Goal: Information Seeking & Learning: Learn about a topic

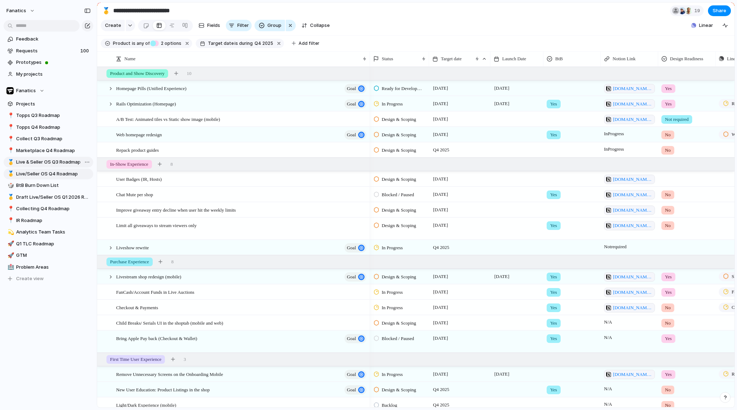
click at [21, 160] on span "Live & Seller OS Q3 Roadmap" at bounding box center [53, 161] width 75 height 7
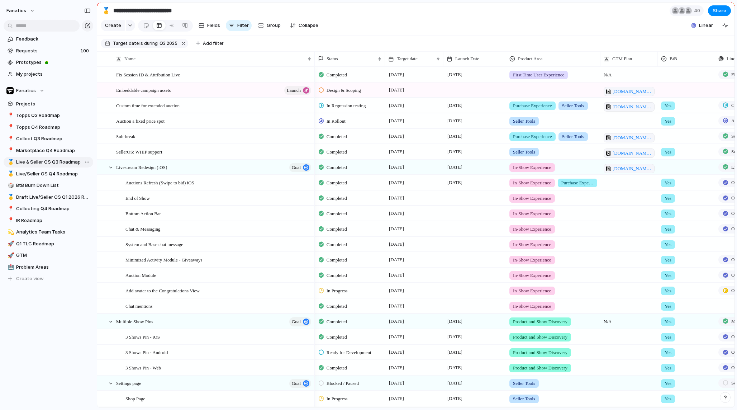
type input "**********"
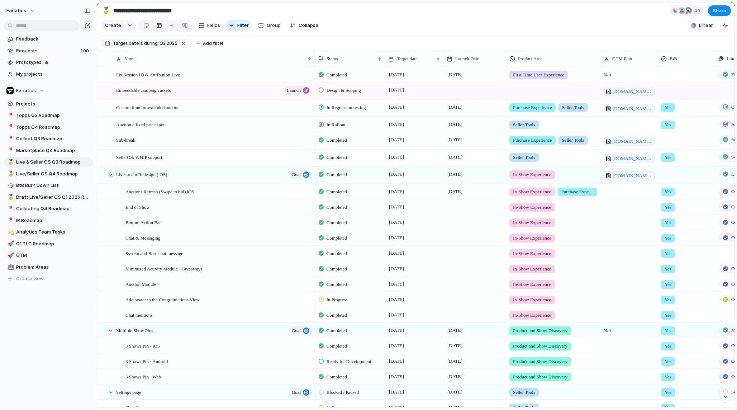
click at [110, 174] on div at bounding box center [111, 174] width 6 height 6
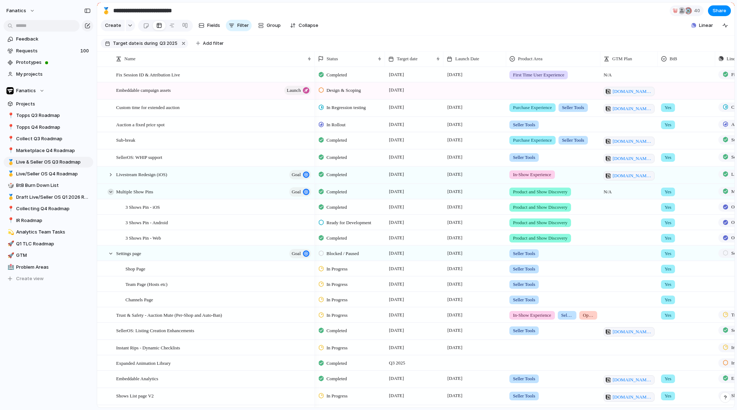
click at [109, 190] on div at bounding box center [111, 192] width 6 height 6
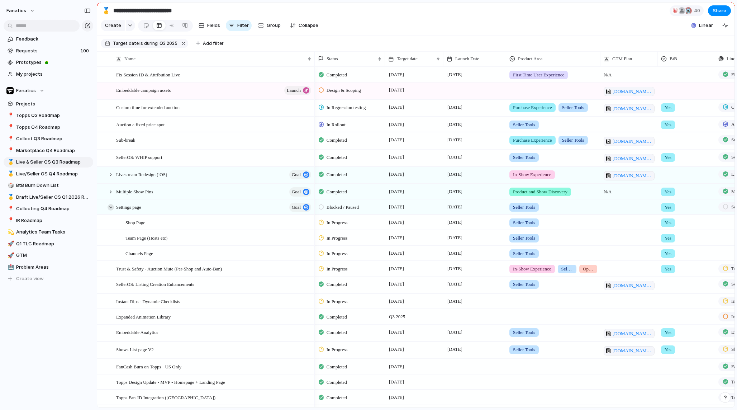
click at [110, 208] on div at bounding box center [111, 207] width 6 height 6
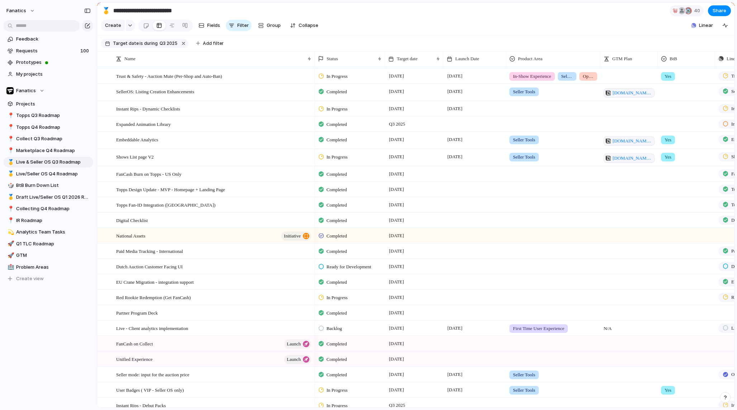
scroll to position [157, 0]
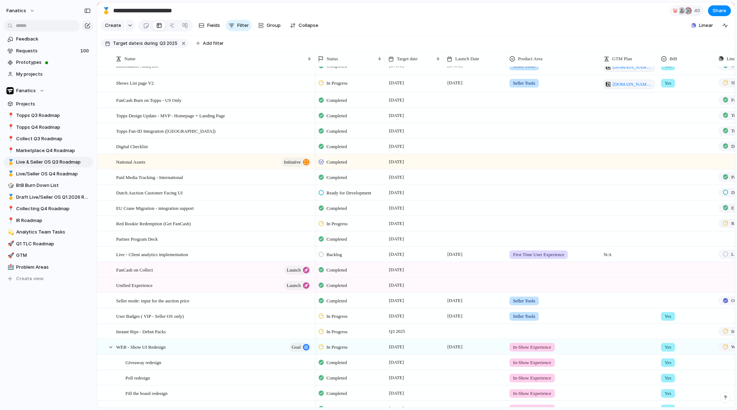
click at [89, 309] on div "Feedback Requests 100 Prototypes My projects Fanatics Projects 📍 Topps Q3 Roadm…" at bounding box center [48, 171] width 97 height 342
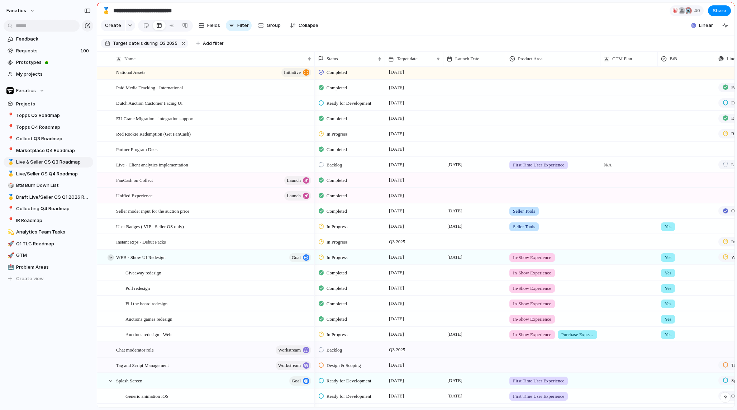
click at [108, 257] on div at bounding box center [111, 257] width 6 height 6
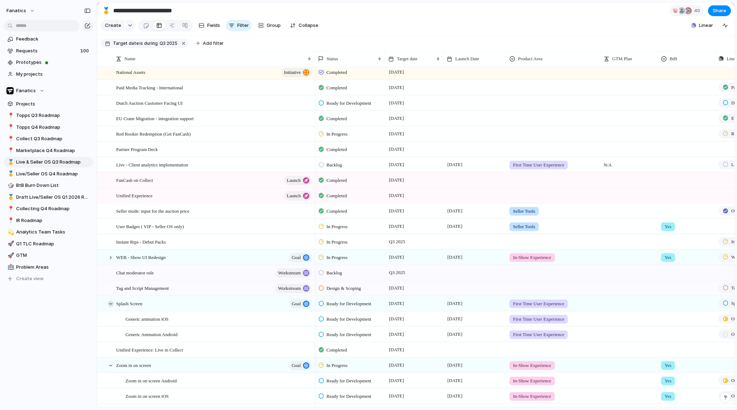
click at [111, 304] on div at bounding box center [111, 303] width 6 height 6
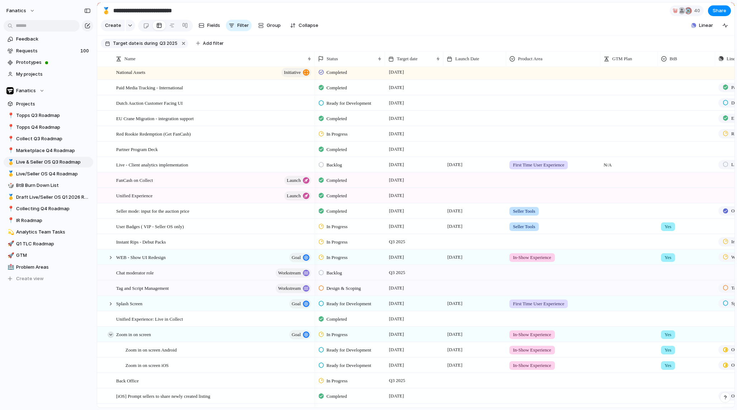
click at [110, 334] on div at bounding box center [111, 334] width 6 height 6
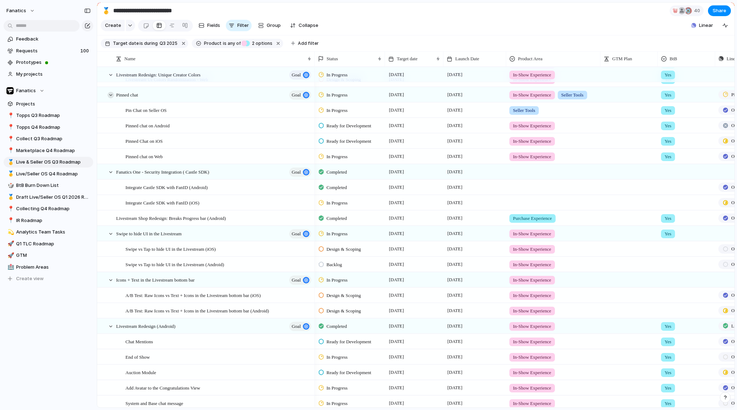
click at [111, 94] on div at bounding box center [111, 95] width 6 height 6
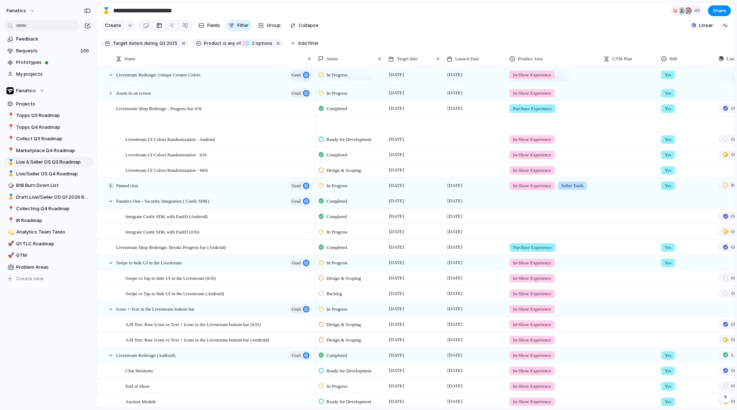
scroll to position [230, 0]
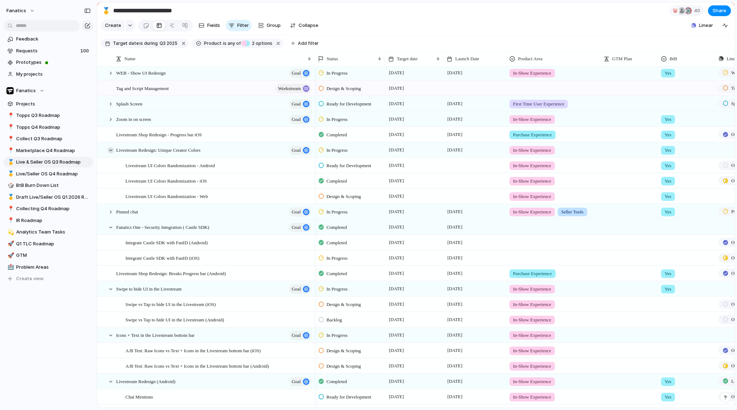
click at [111, 152] on div at bounding box center [111, 150] width 6 height 6
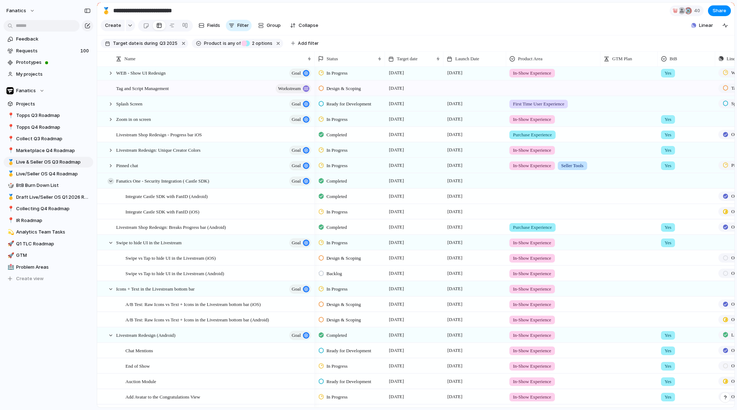
click at [111, 178] on div at bounding box center [111, 181] width 6 height 6
